Goal: Task Accomplishment & Management: Manage account settings

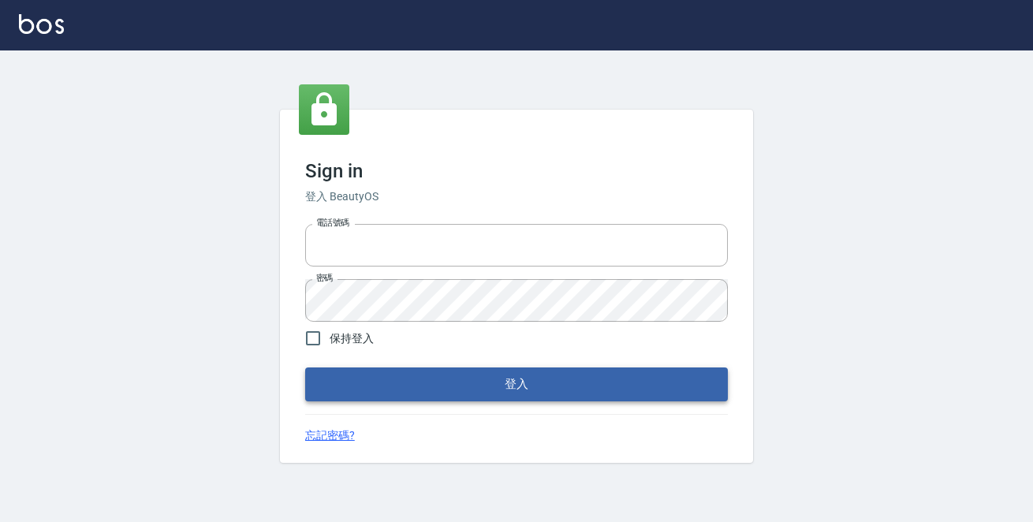
type input "0229470385"
click at [494, 401] on button "登入" at bounding box center [516, 383] width 423 height 33
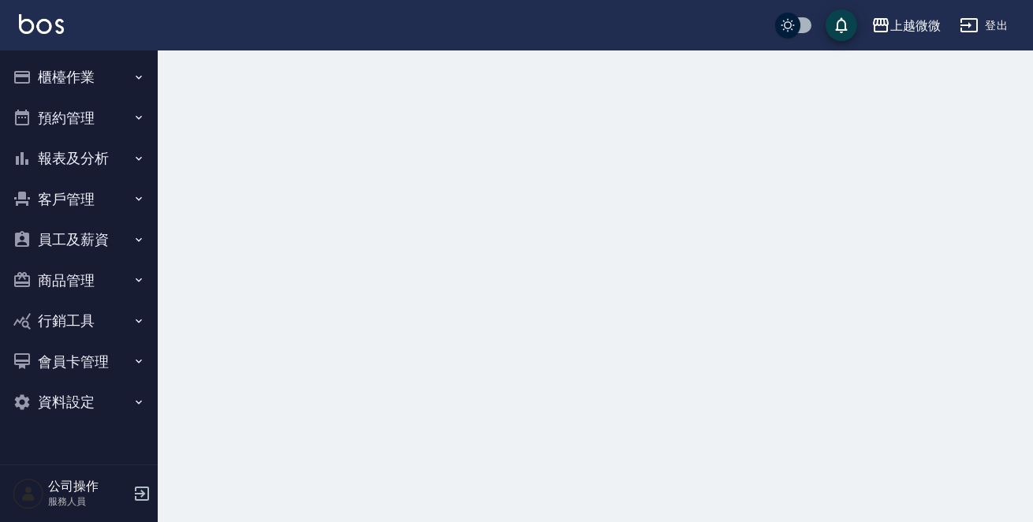
click at [84, 67] on button "櫃檯作業" at bounding box center [78, 77] width 145 height 41
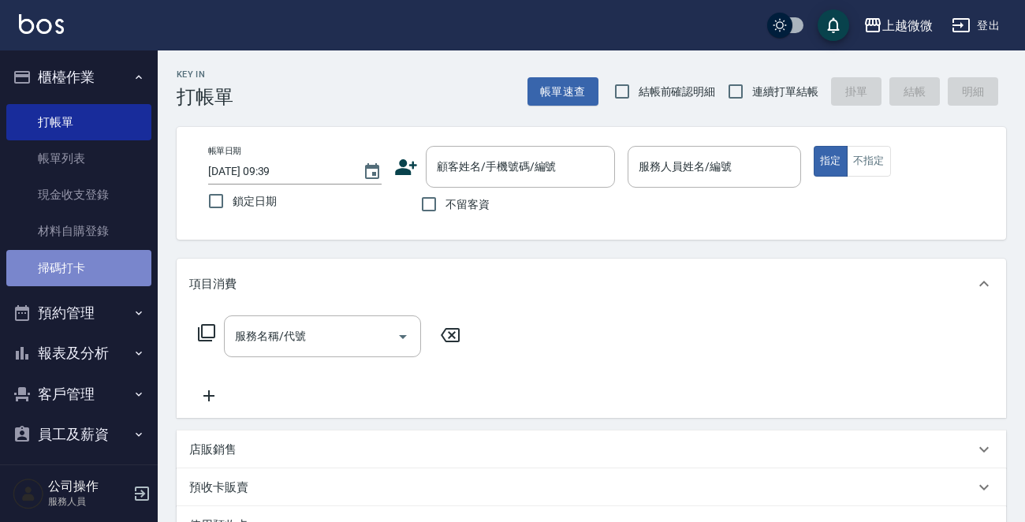
click at [94, 263] on link "掃碼打卡" at bounding box center [78, 268] width 145 height 36
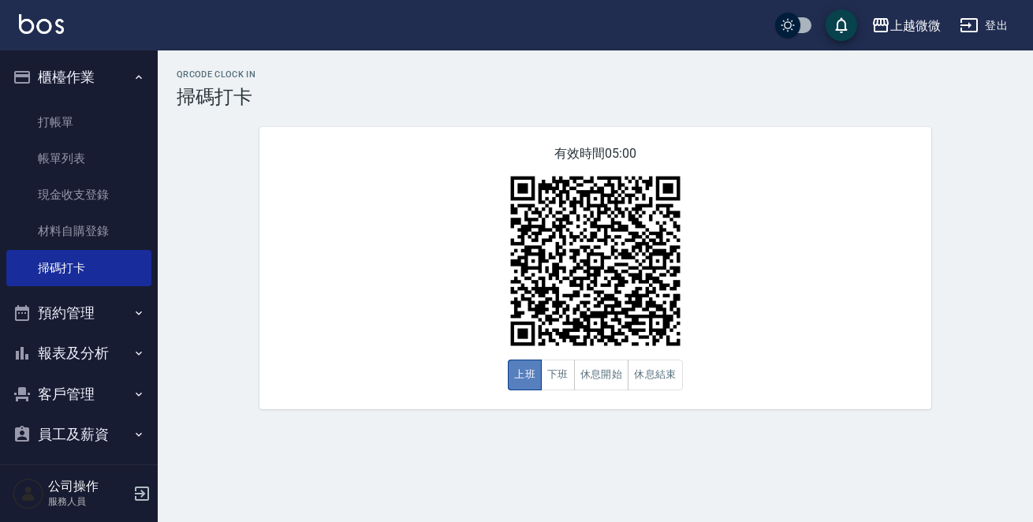
click at [524, 372] on button "上班" at bounding box center [525, 375] width 34 height 31
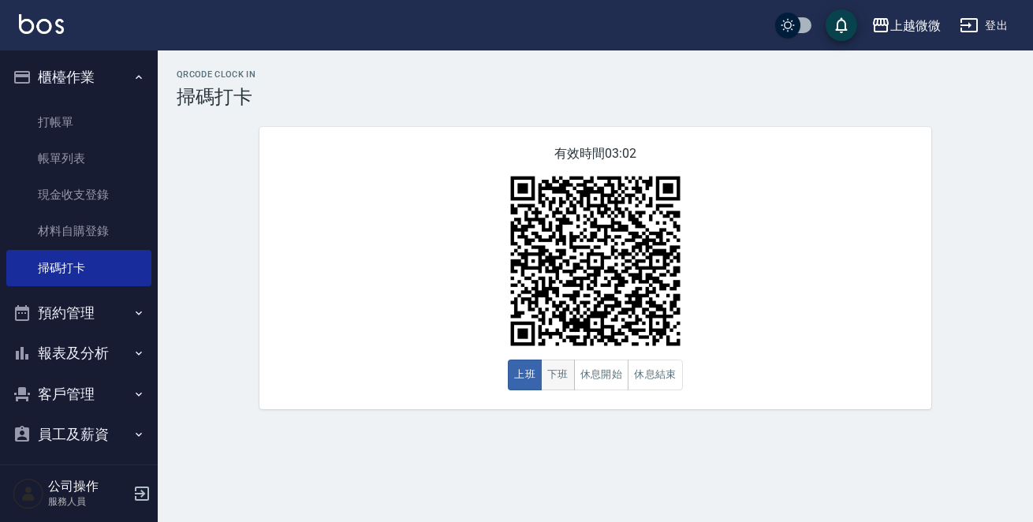
click at [546, 386] on button "下班" at bounding box center [558, 375] width 34 height 31
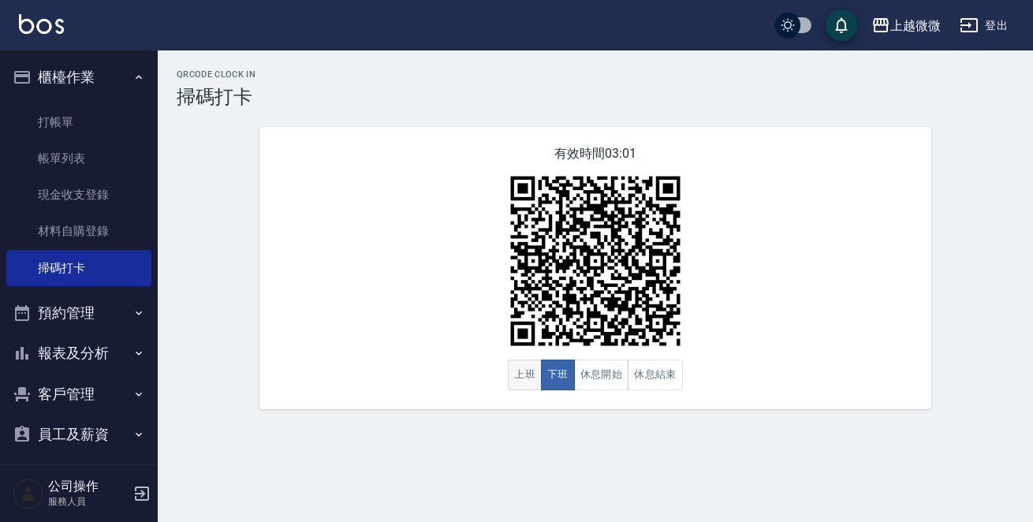
click at [520, 385] on button "上班" at bounding box center [525, 375] width 34 height 31
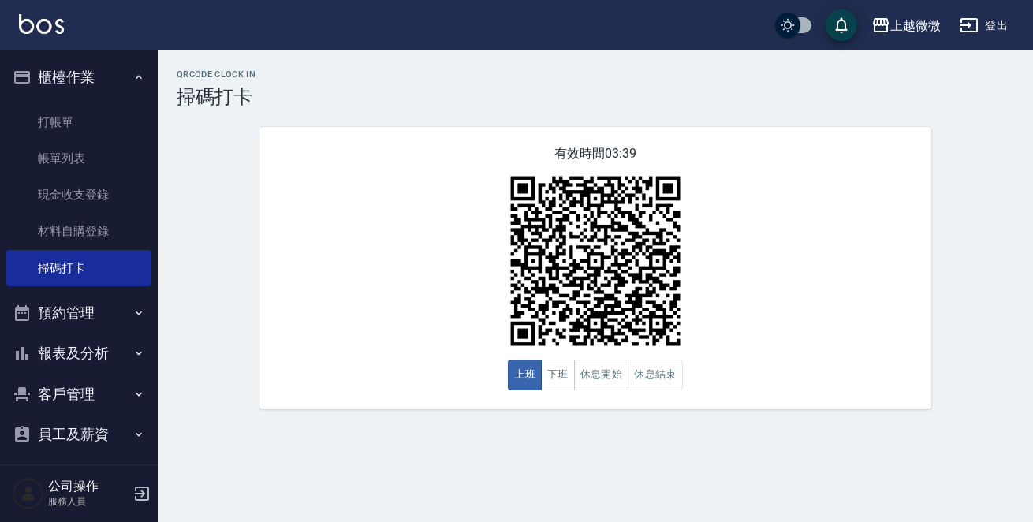
click at [79, 396] on button "客戶管理" at bounding box center [78, 394] width 145 height 41
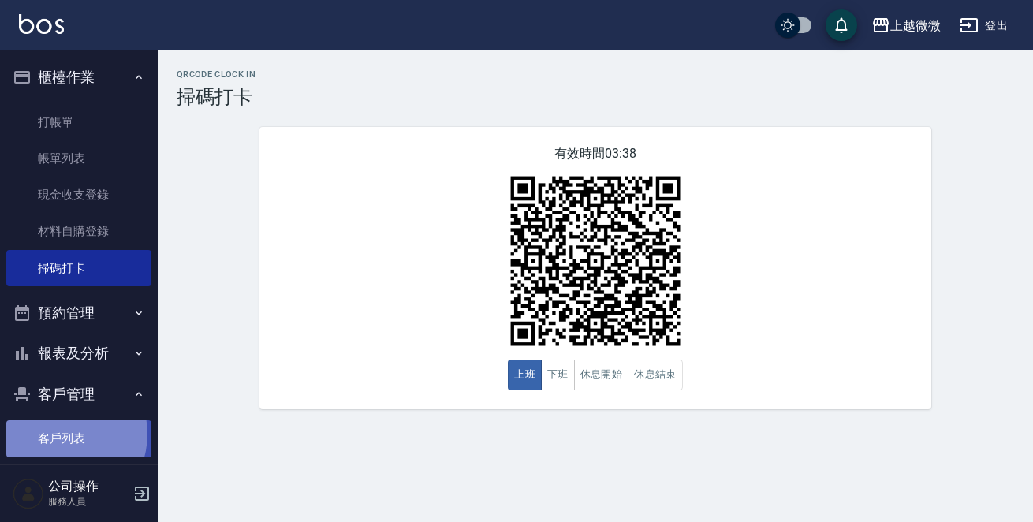
click at [64, 434] on link "客戶列表" at bounding box center [78, 438] width 145 height 36
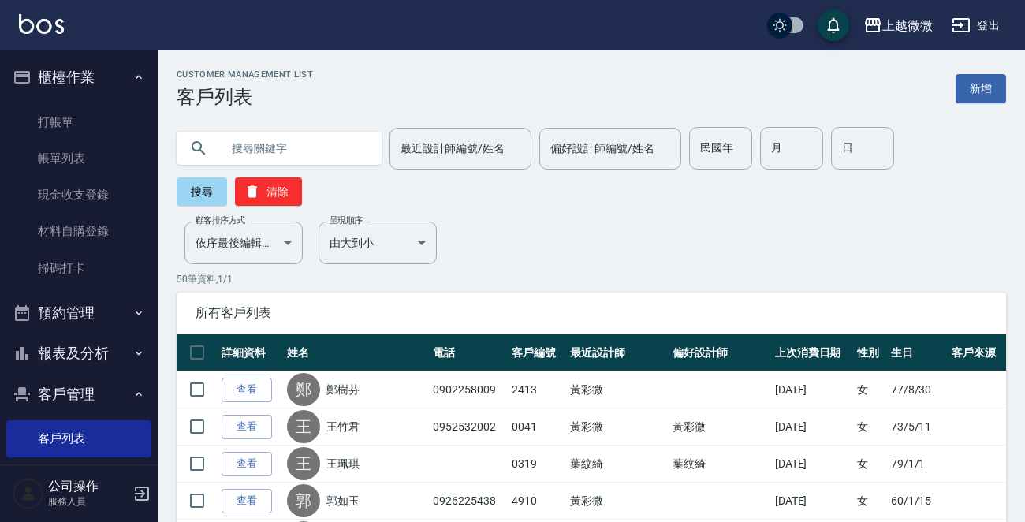
click at [292, 150] on input "text" at bounding box center [295, 148] width 148 height 43
paste input "0919522458"
type input "0919522458"
click at [202, 185] on button "搜尋" at bounding box center [202, 191] width 50 height 28
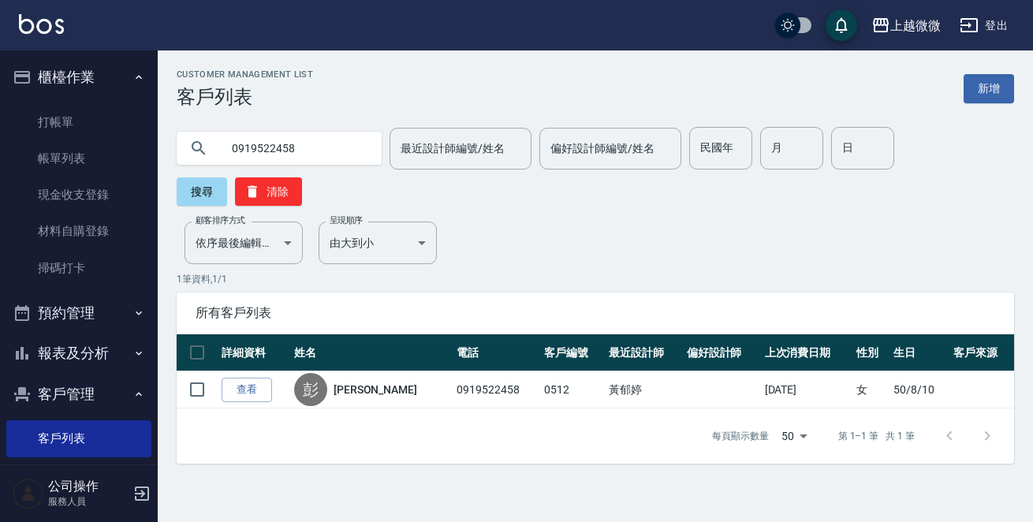
click at [119, 352] on button "報表及分析" at bounding box center [78, 353] width 145 height 41
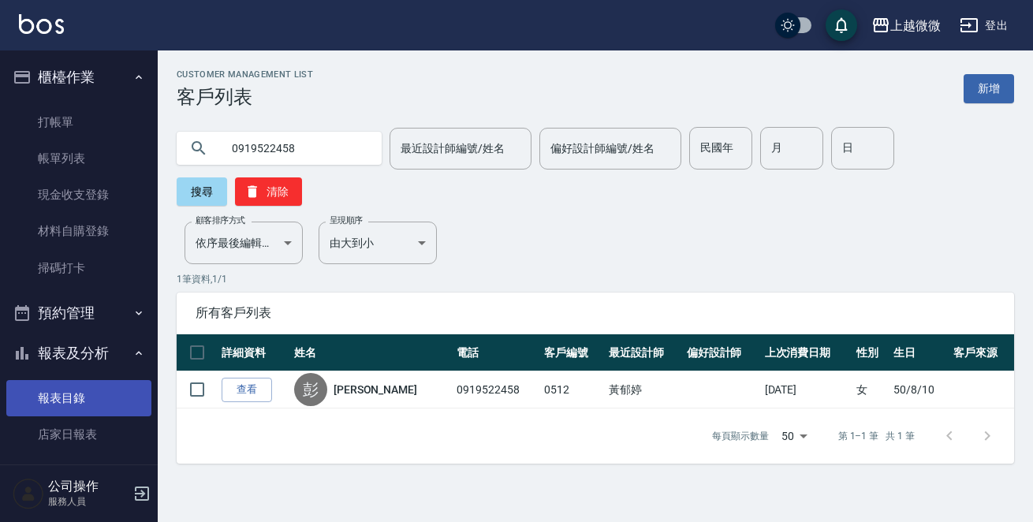
click at [79, 397] on link "報表目錄" at bounding box center [78, 398] width 145 height 36
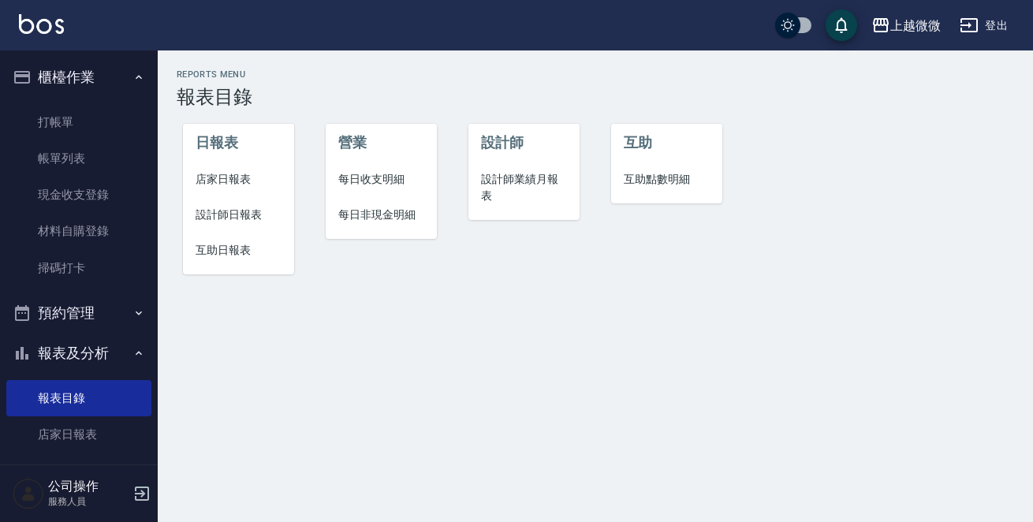
click at [244, 181] on span "店家日報表" at bounding box center [239, 179] width 86 height 17
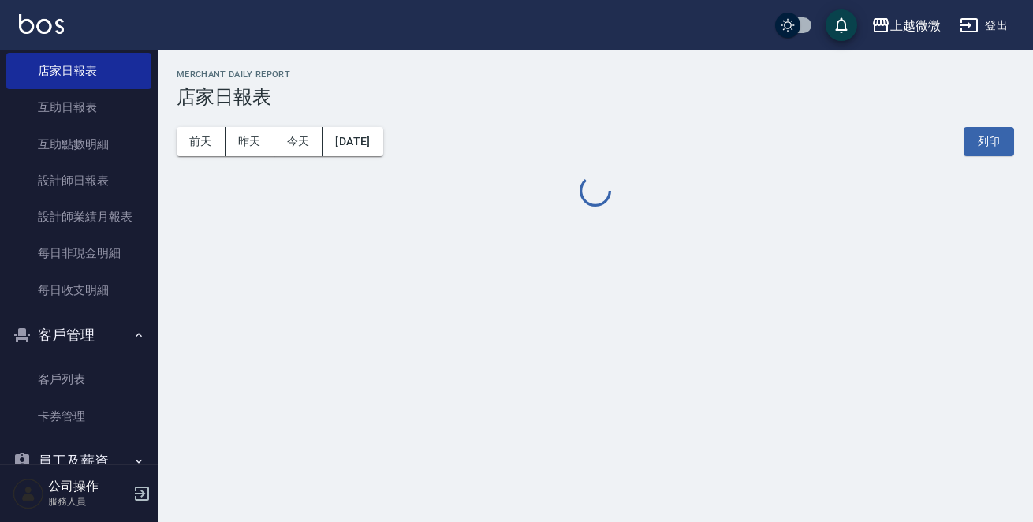
scroll to position [439, 0]
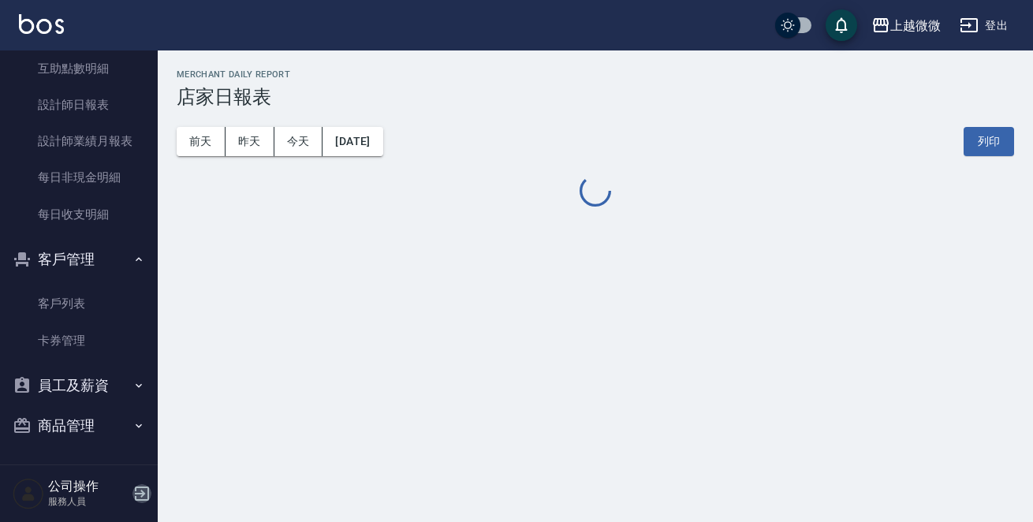
click at [139, 488] on icon "button" at bounding box center [141, 493] width 19 height 19
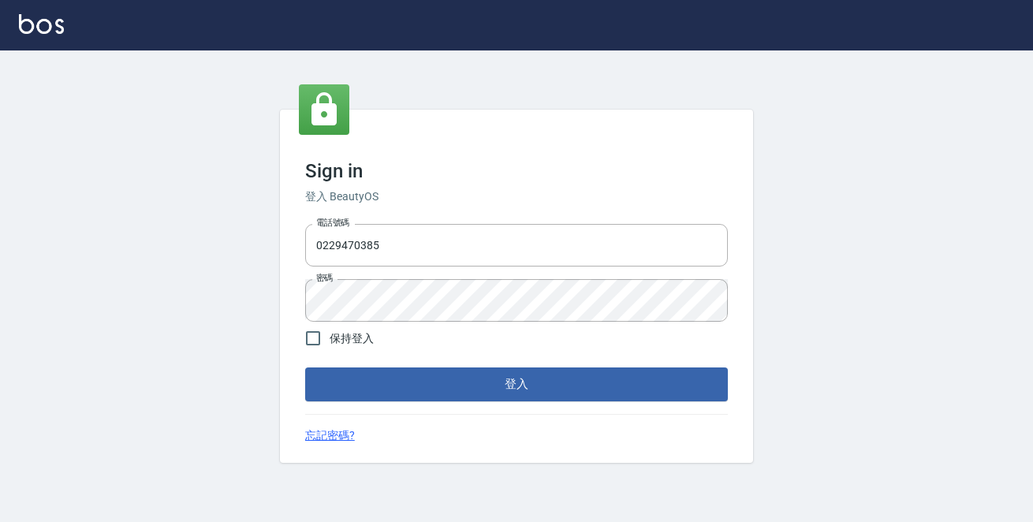
click at [456, 367] on form "電話號碼 [PHONE_NUMBER] 電話號碼 密碼 密碼 保持登入 登入" at bounding box center [516, 309] width 423 height 183
drag, startPoint x: 418, startPoint y: 235, endPoint x: 0, endPoint y: 229, distance: 417.9
click at [0, 229] on div "Sign in 登入 BeautyOS 電話號碼 [PHONE_NUMBER] 電話號碼 密碼 密碼 保持登入 登入 忘記密碼?" at bounding box center [516, 286] width 1033 height 472
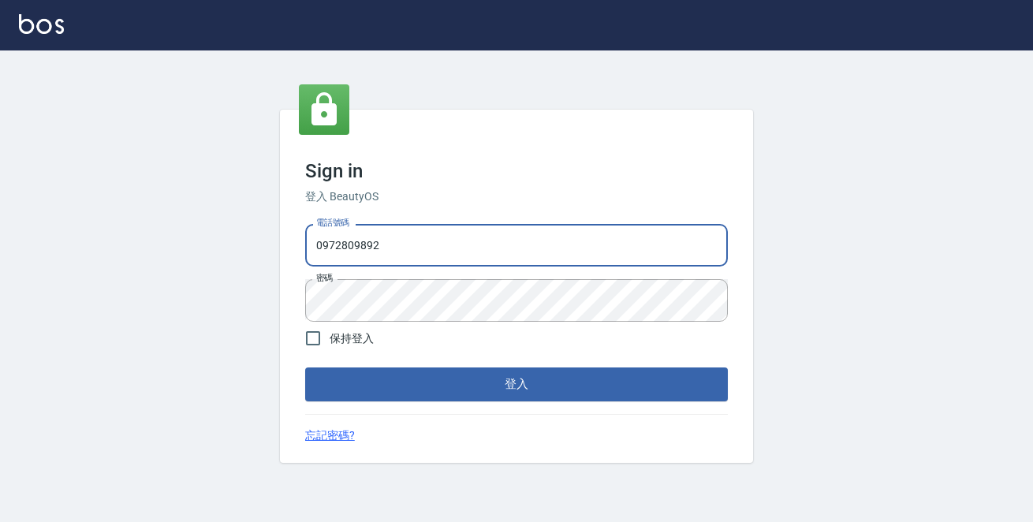
type input "0972809892"
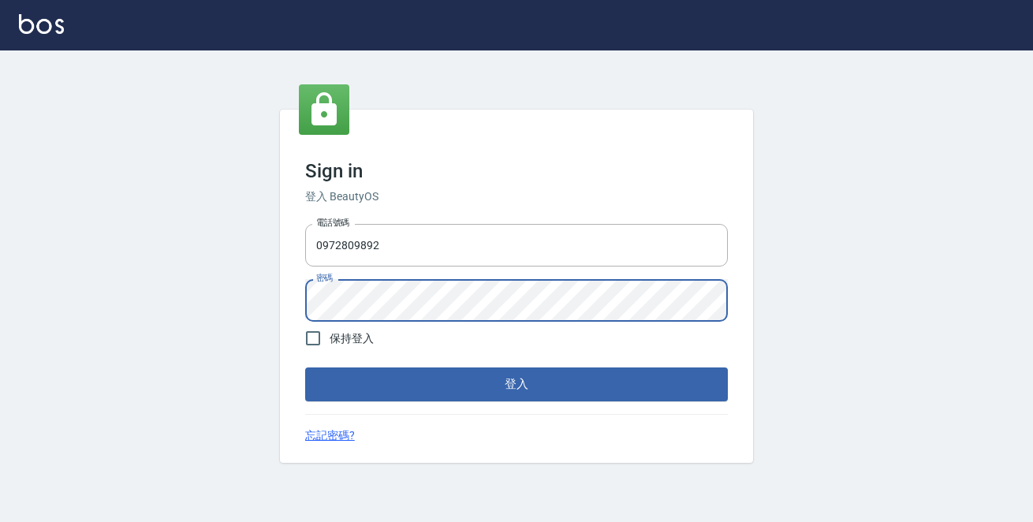
click at [305, 367] on button "登入" at bounding box center [516, 383] width 423 height 33
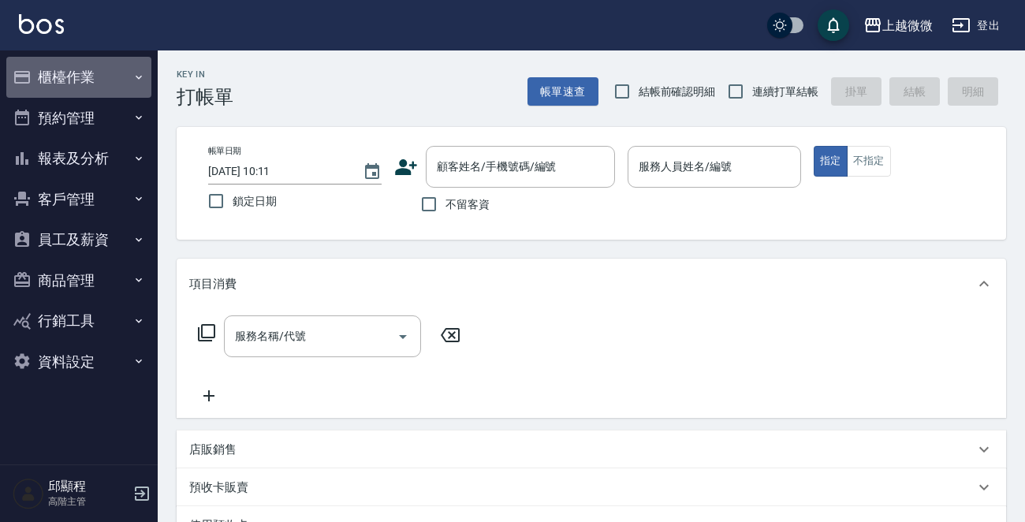
click at [121, 70] on button "櫃檯作業" at bounding box center [78, 77] width 145 height 41
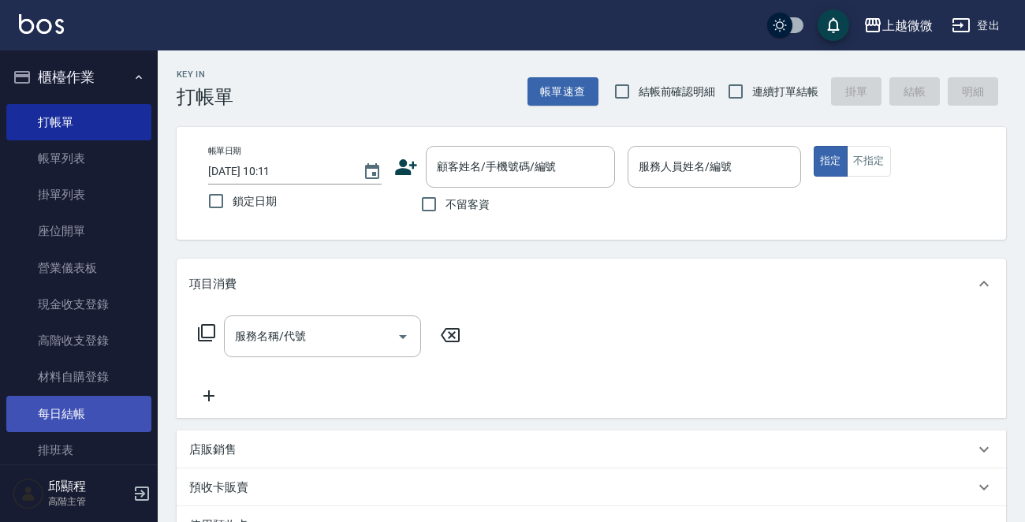
click at [71, 415] on link "每日結帳" at bounding box center [78, 414] width 145 height 36
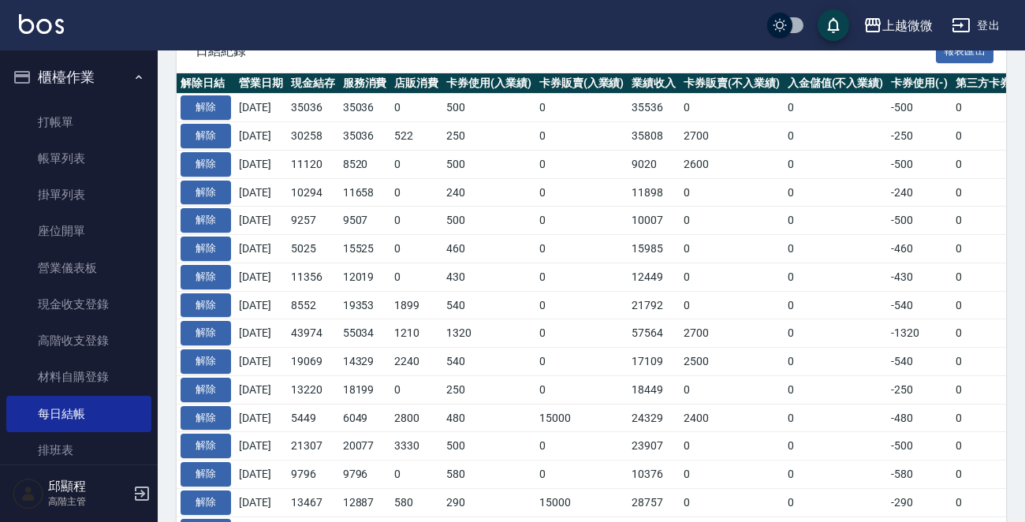
scroll to position [268, 0]
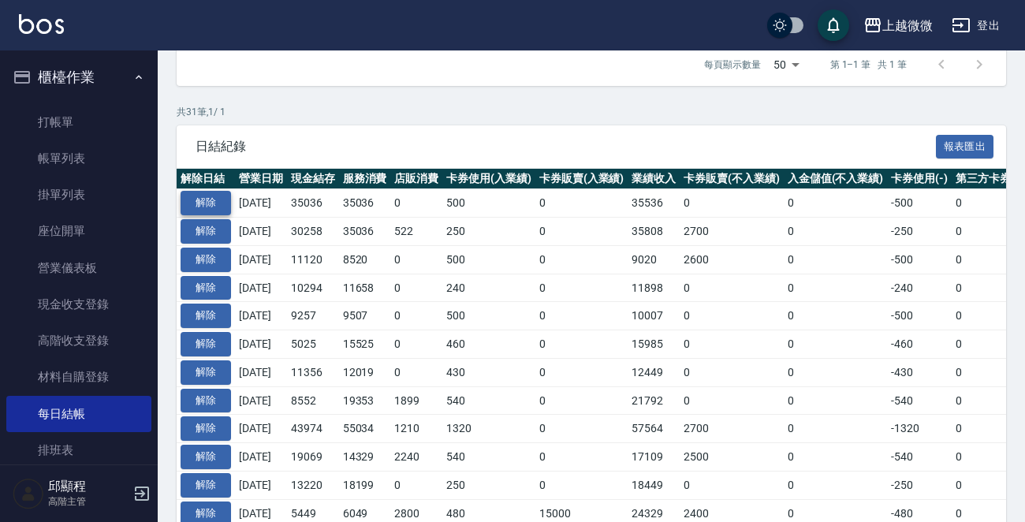
click at [215, 198] on button "解除" at bounding box center [206, 203] width 50 height 24
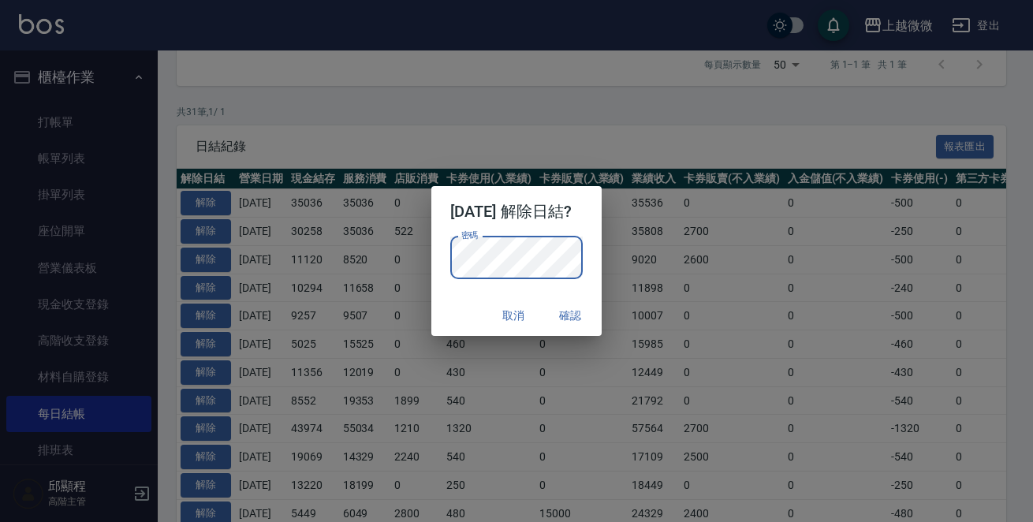
click at [587, 312] on button "確認" at bounding box center [570, 315] width 50 height 29
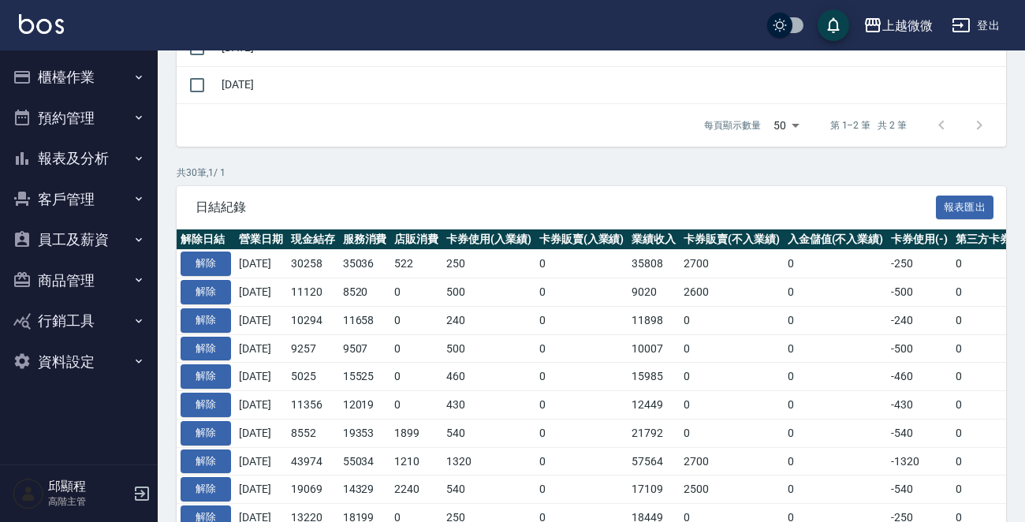
scroll to position [237, 0]
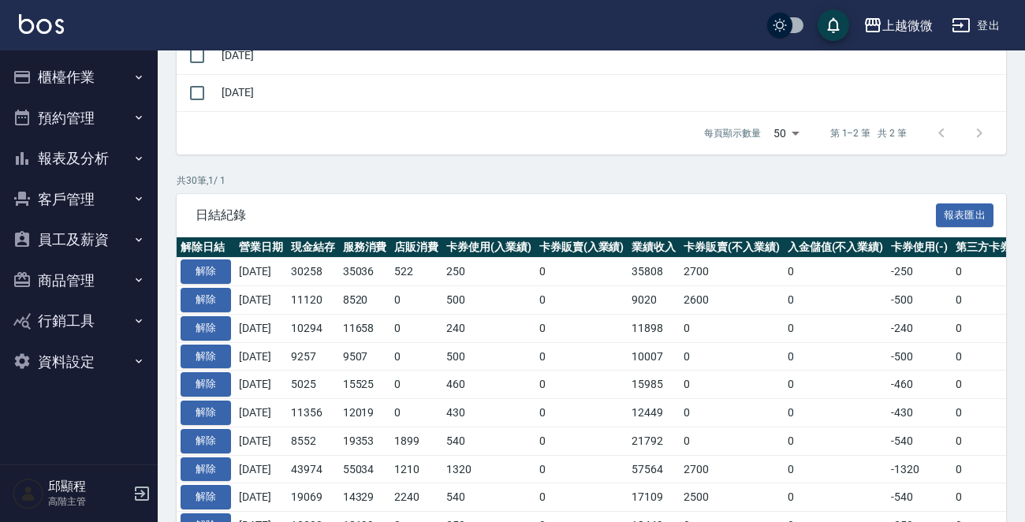
click at [80, 65] on button "櫃檯作業" at bounding box center [78, 77] width 145 height 41
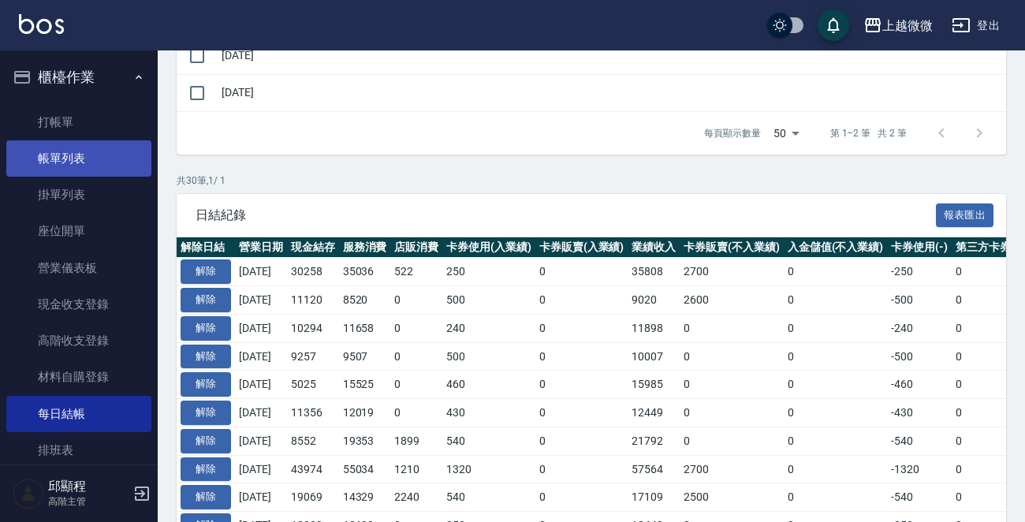
click at [75, 157] on link "帳單列表" at bounding box center [78, 158] width 145 height 36
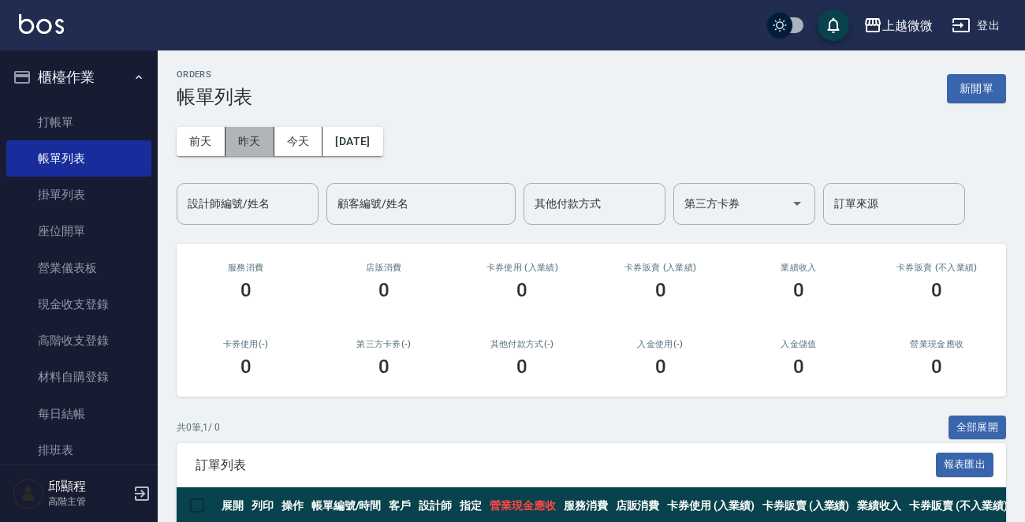
click at [252, 134] on button "昨天" at bounding box center [250, 141] width 49 height 29
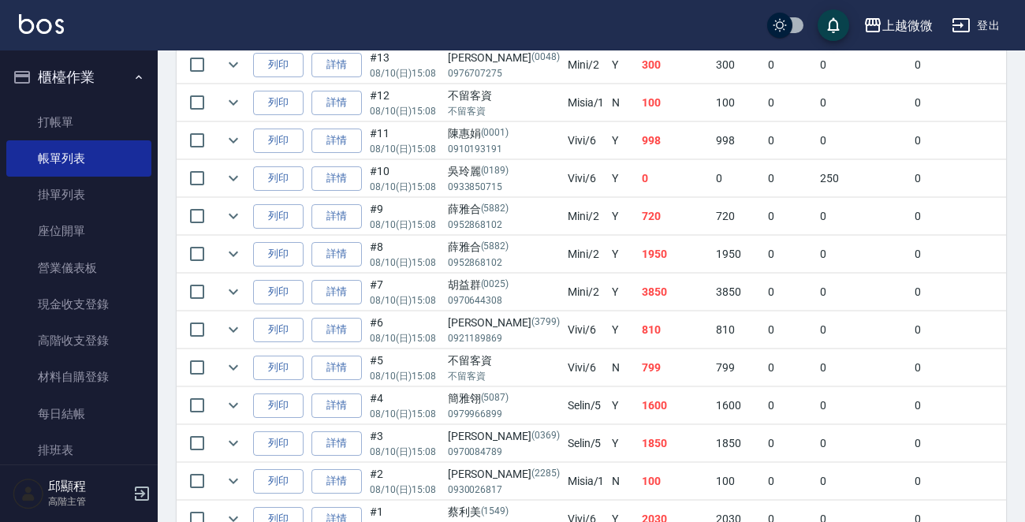
scroll to position [1048, 0]
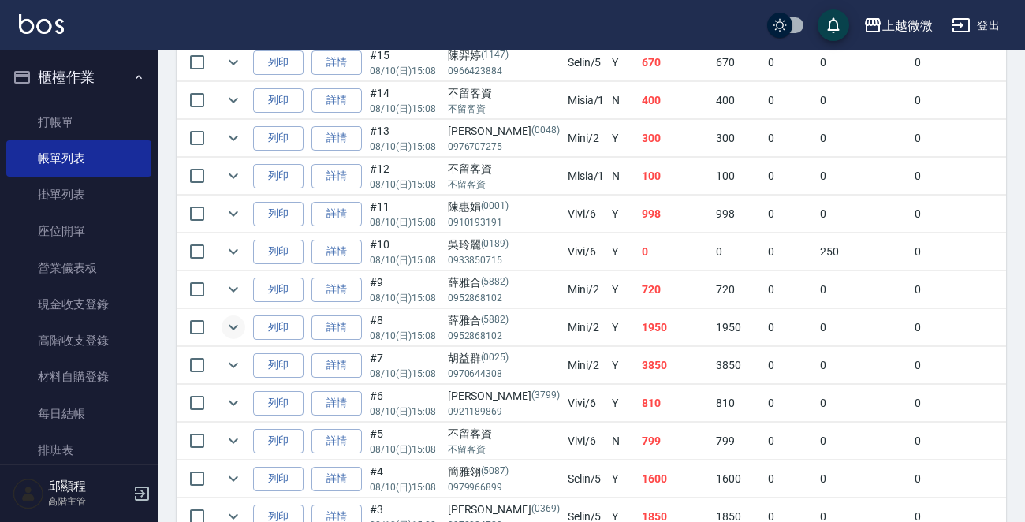
click at [228, 319] on icon "expand row" at bounding box center [233, 327] width 19 height 19
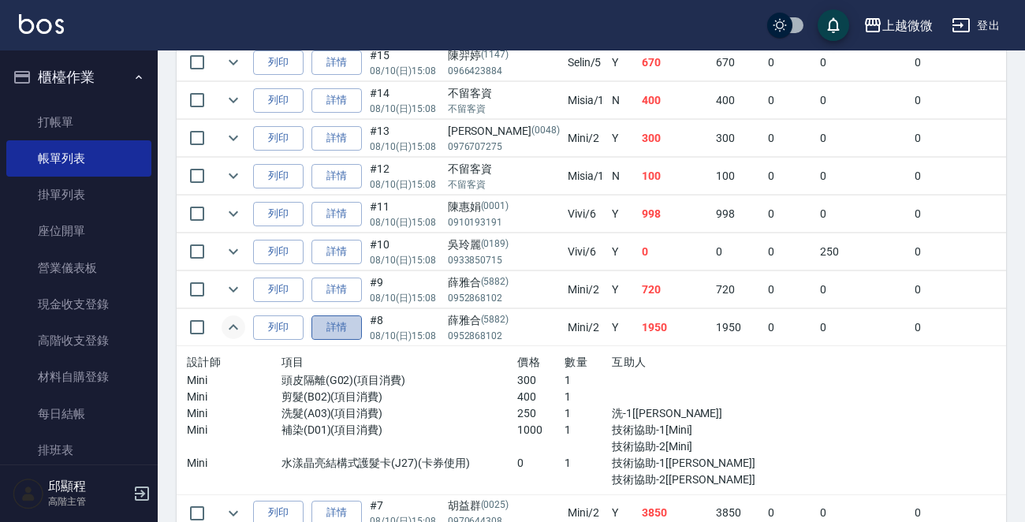
click at [320, 320] on link "詳情" at bounding box center [336, 327] width 50 height 24
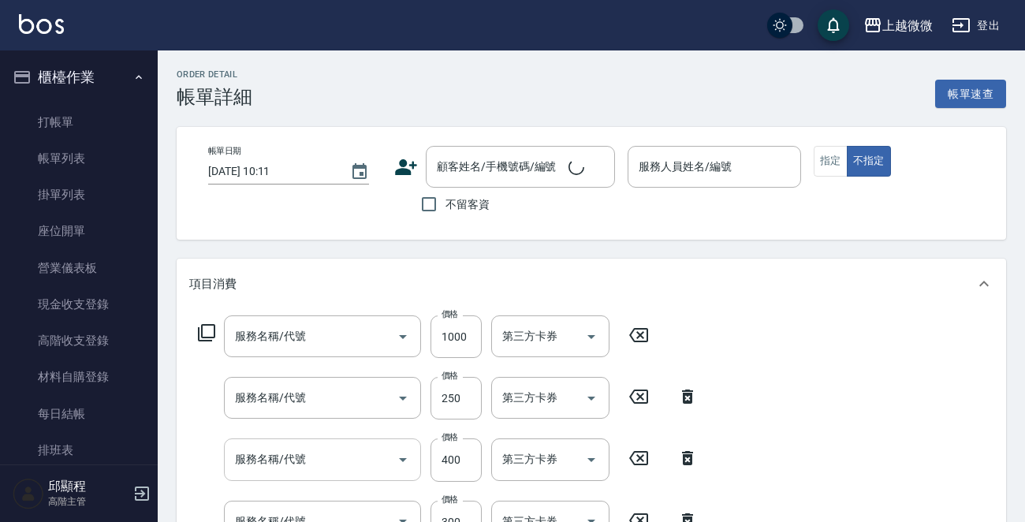
type input "2025/08/10 15:08"
type input "Mini-2"
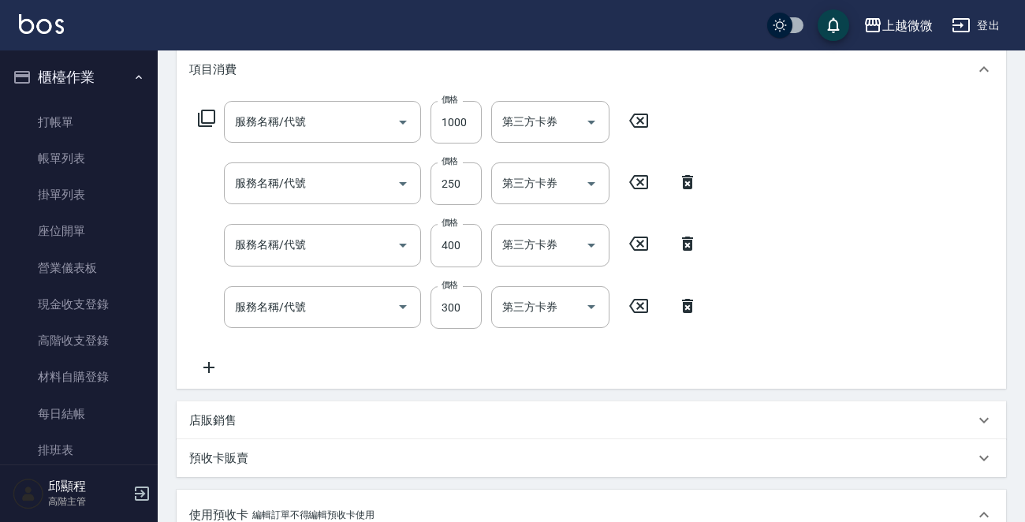
type input "補染(D01)"
type input "洗髮(A03)"
type input "剪髮(B02)"
type input "頭皮隔離(G02)"
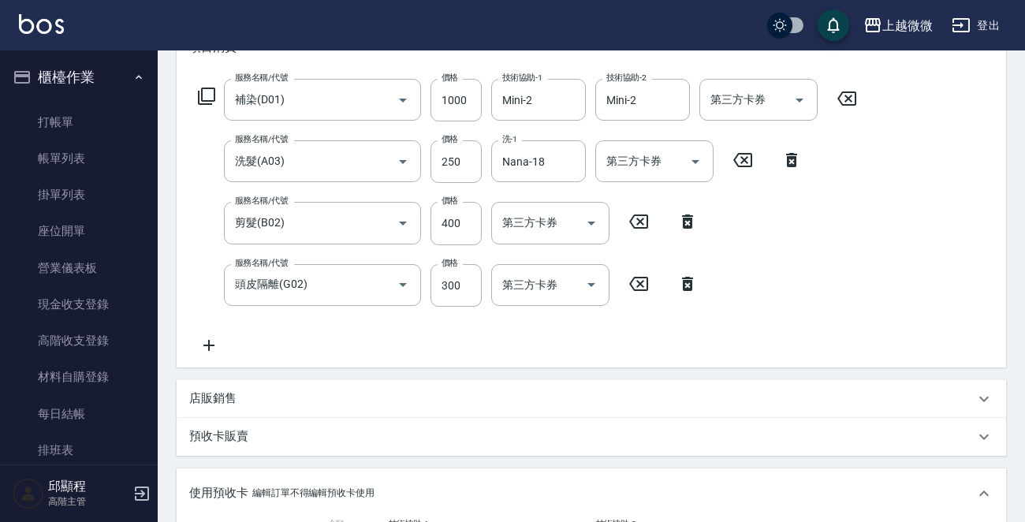
click at [226, 406] on p "店販銷售" at bounding box center [212, 398] width 47 height 17
type input "薛雅合/0952868102/5882"
type input "水漾晶亮結構式護髮卡(1/1)"
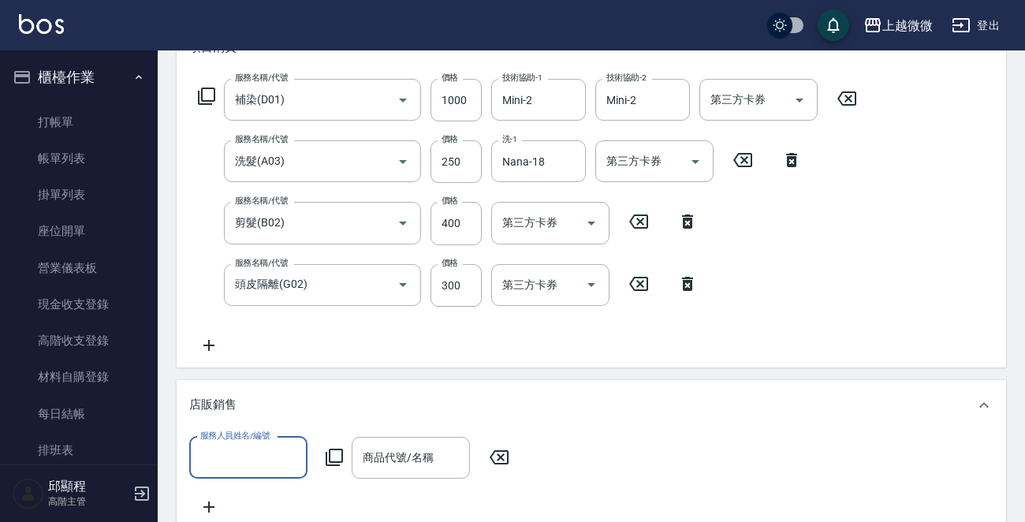
scroll to position [0, 0]
click at [280, 457] on input "服務人員姓名/編號" at bounding box center [248, 458] width 104 height 28
click at [252, 488] on div "Mini -2" at bounding box center [248, 497] width 118 height 26
type input "Mini-2"
click at [415, 457] on div "商品代號/名稱 商品代號/名稱" at bounding box center [411, 458] width 118 height 42
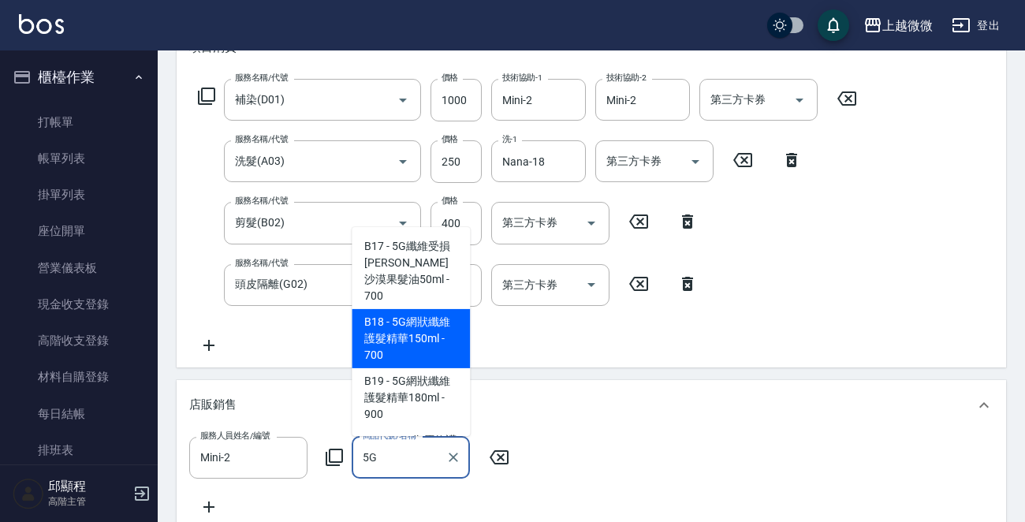
click at [435, 319] on span "B18 - 5G網狀纖維護髮精華150ml - 700" at bounding box center [411, 338] width 118 height 59
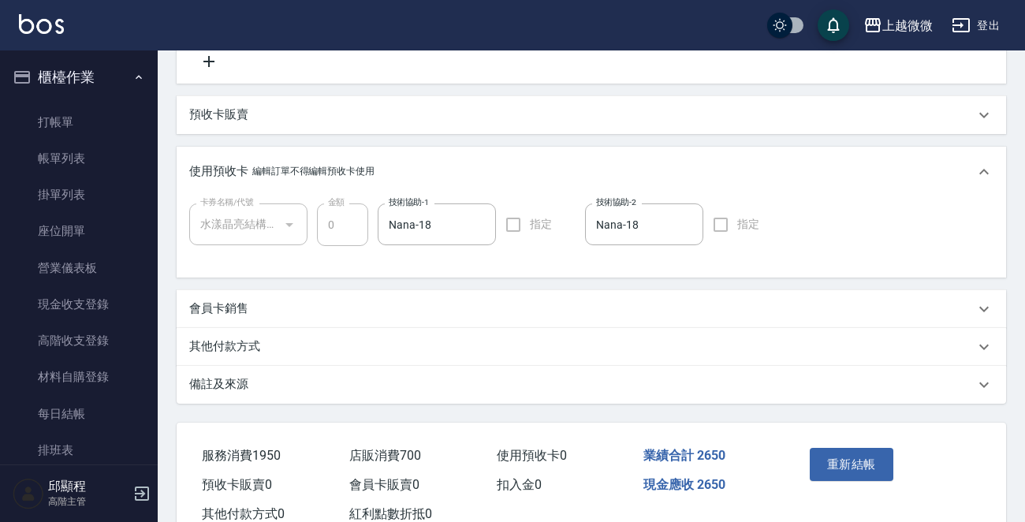
scroll to position [743, 0]
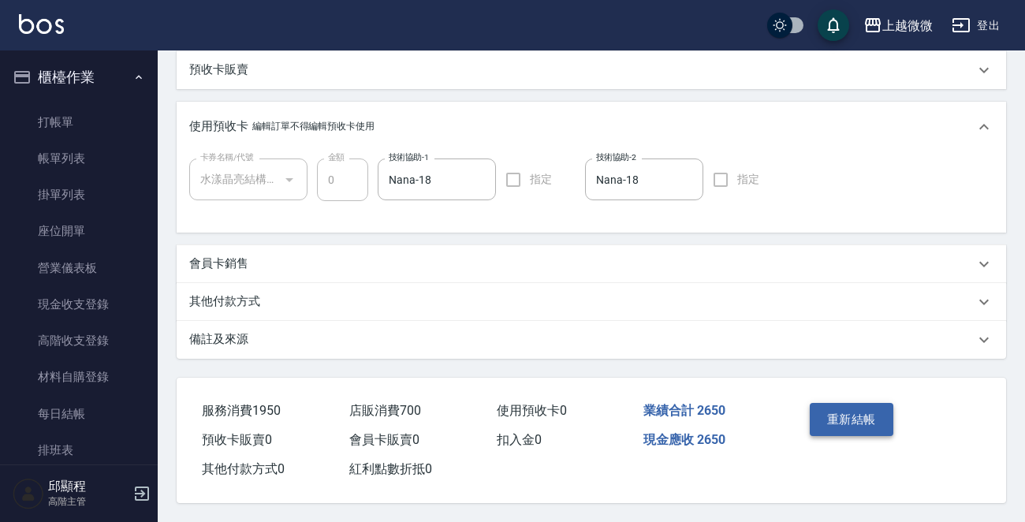
type input "5G網狀纖維護髮精華150ml"
click at [855, 416] on button "重新結帳" at bounding box center [852, 419] width 84 height 33
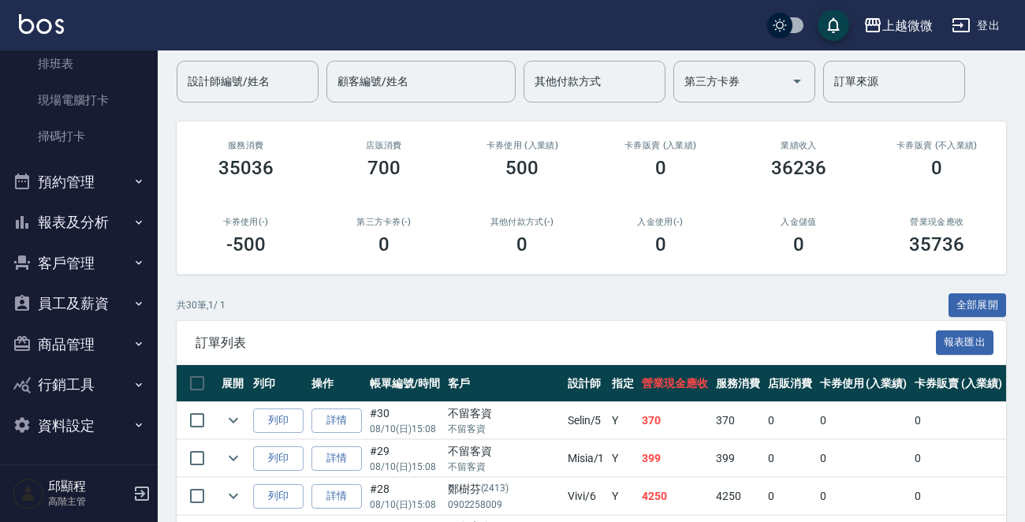
scroll to position [237, 0]
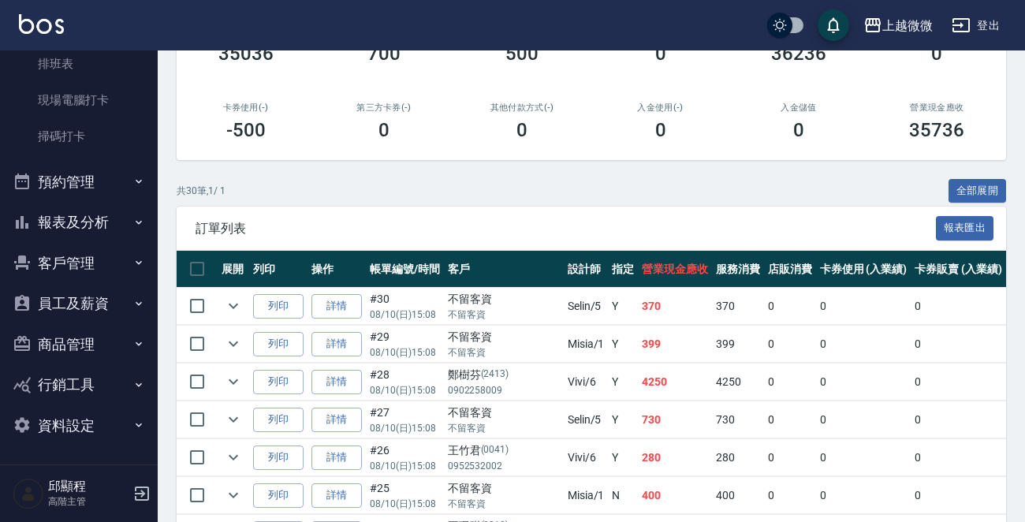
click at [109, 218] on button "報表及分析" at bounding box center [78, 222] width 145 height 41
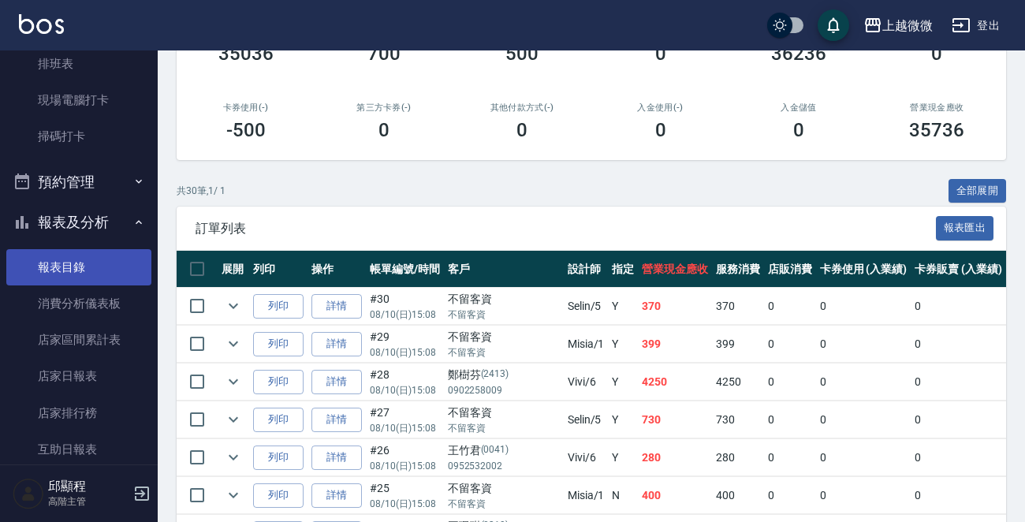
click at [78, 267] on link "報表目錄" at bounding box center [78, 267] width 145 height 36
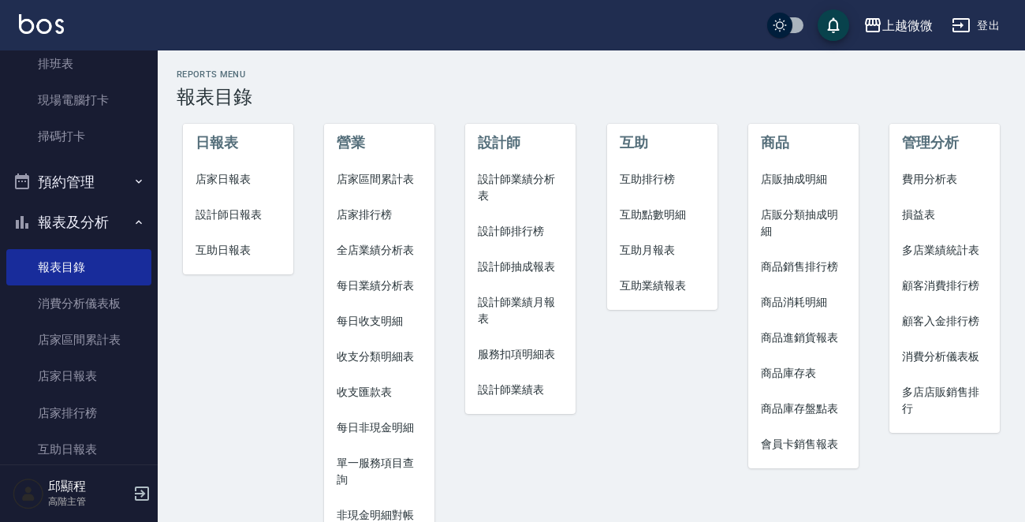
click at [240, 185] on span "店家日報表" at bounding box center [238, 179] width 85 height 17
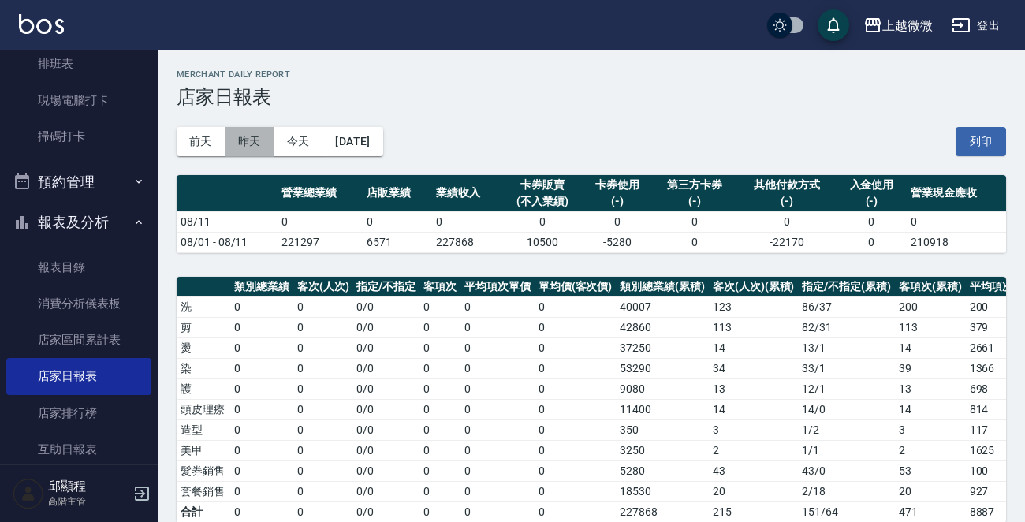
click at [254, 137] on button "昨天" at bounding box center [250, 141] width 49 height 29
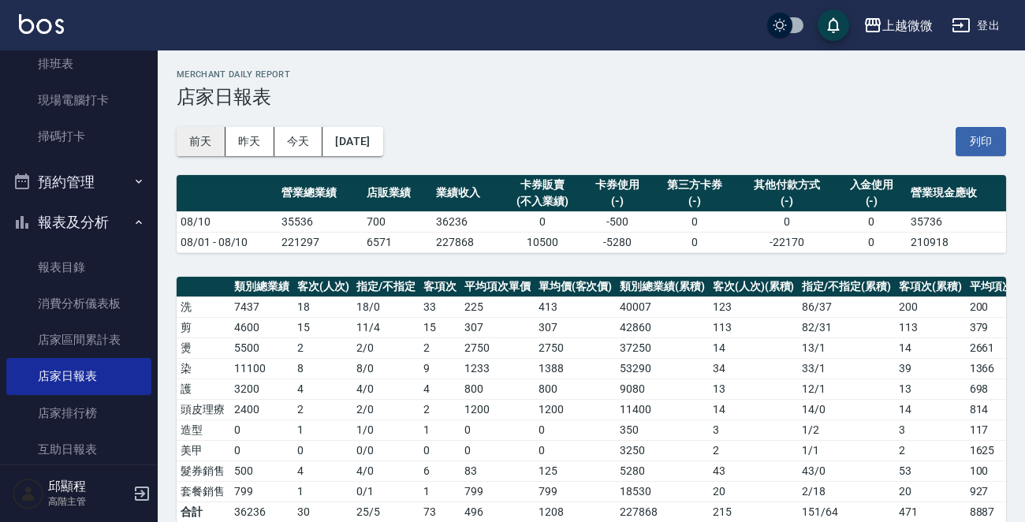
click at [205, 142] on button "前天" at bounding box center [201, 141] width 49 height 29
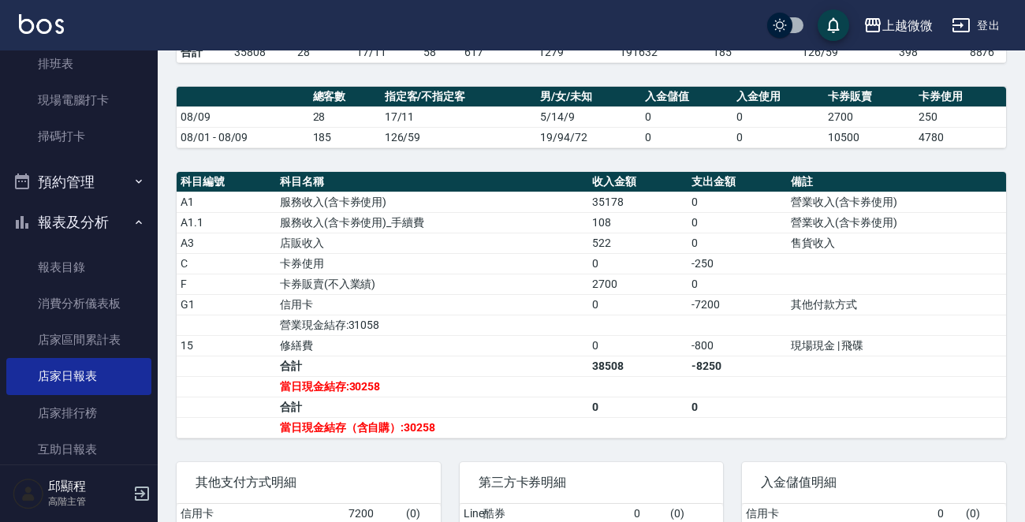
scroll to position [473, 0]
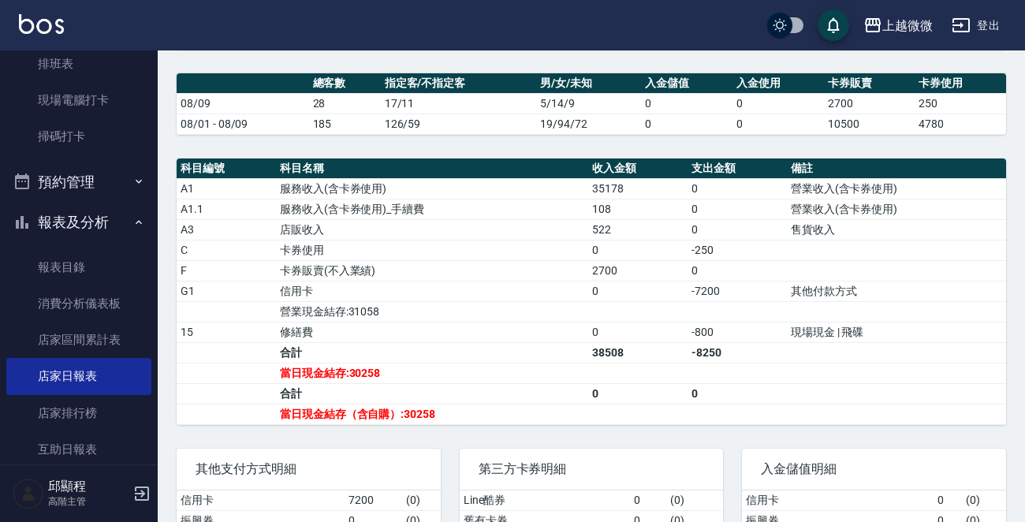
click at [29, 30] on img at bounding box center [41, 24] width 45 height 20
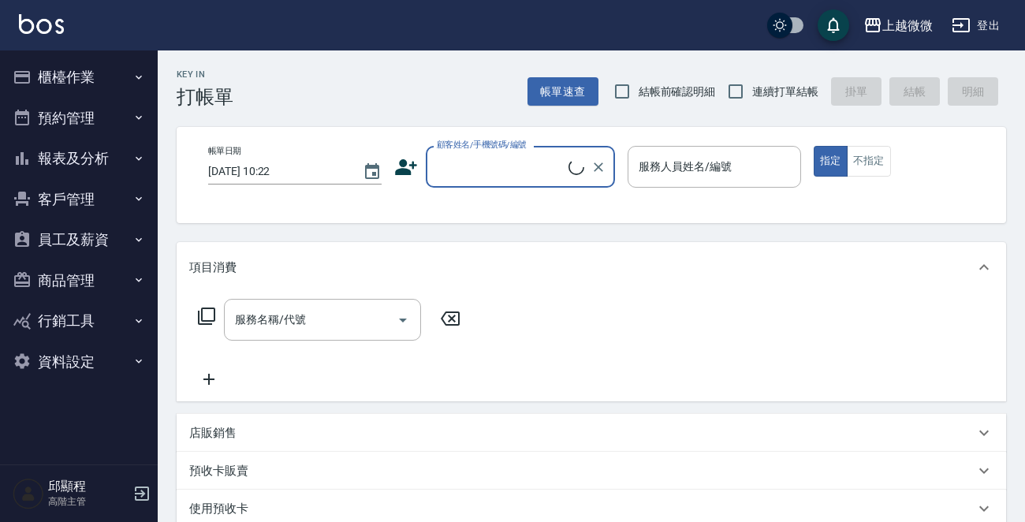
click at [142, 487] on icon "button" at bounding box center [142, 493] width 14 height 14
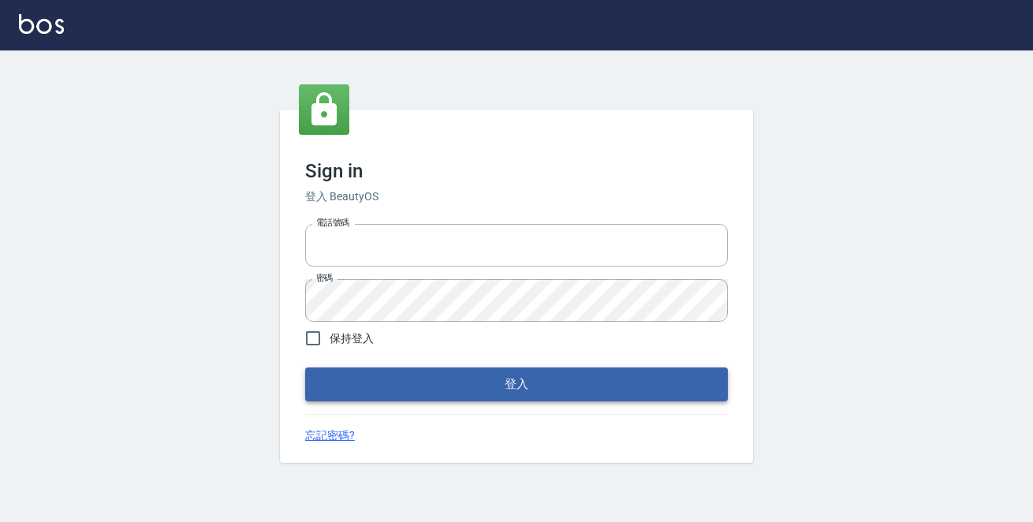
type input "0229470385"
click at [386, 382] on button "登入" at bounding box center [516, 383] width 423 height 33
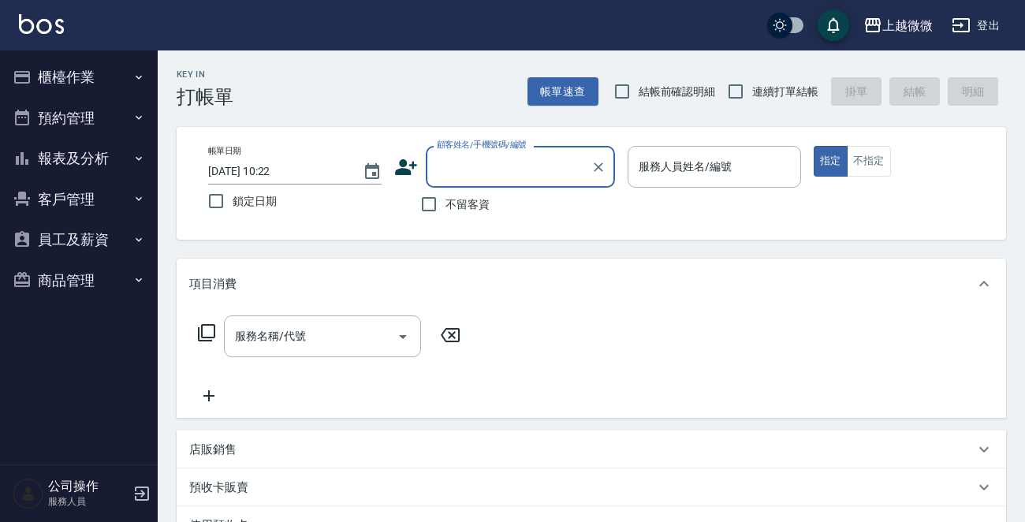
click at [43, 24] on img at bounding box center [41, 24] width 45 height 20
